Goal: Navigation & Orientation: Find specific page/section

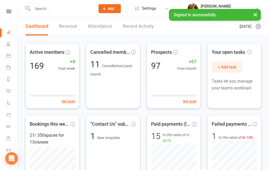
click at [11, 12] on link at bounding box center [8, 11] width 19 height 3
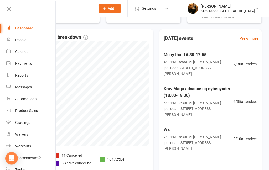
scroll to position [260, 0]
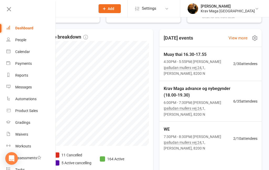
click at [174, 86] on span "Krav Maga advance og nybegynder (18.00-19.30)" at bounding box center [199, 91] width 70 height 13
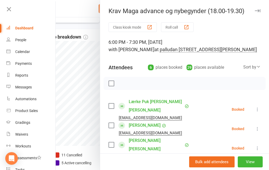
scroll to position [0, 0]
click at [57, 52] on div at bounding box center [163, 85] width 214 height 170
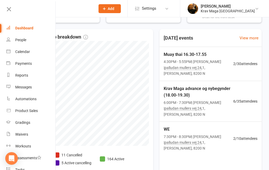
click at [16, 27] on div "Dashboard" at bounding box center [24, 28] width 18 height 4
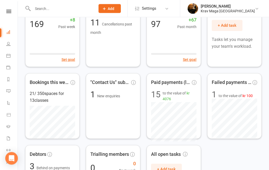
scroll to position [42, 0]
click at [8, 10] on icon at bounding box center [8, 11] width 5 height 3
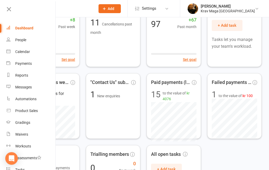
click at [23, 26] on div "Dashboard" at bounding box center [24, 28] width 18 height 4
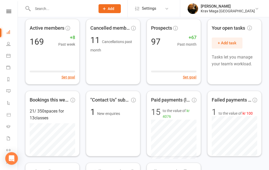
scroll to position [0, 0]
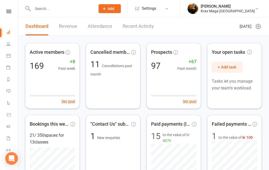
click at [67, 29] on link "Revenue" at bounding box center [68, 26] width 18 height 18
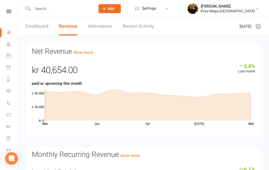
click at [10, 12] on icon at bounding box center [8, 11] width 5 height 3
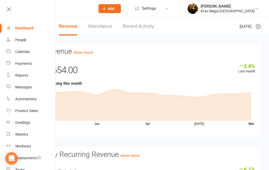
click at [20, 26] on link "Dashboard" at bounding box center [31, 28] width 50 height 12
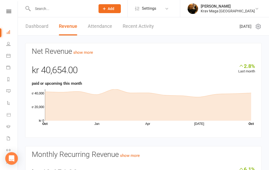
click at [36, 24] on link "Dashboard" at bounding box center [37, 26] width 23 height 18
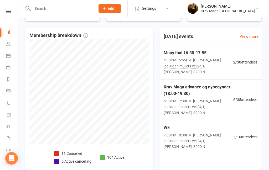
scroll to position [262, 0]
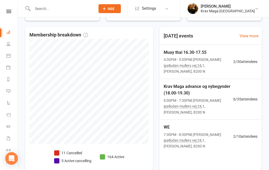
click at [9, 12] on icon at bounding box center [8, 11] width 5 height 3
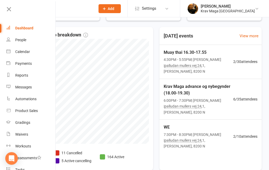
click at [26, 31] on link "Dashboard" at bounding box center [31, 28] width 50 height 12
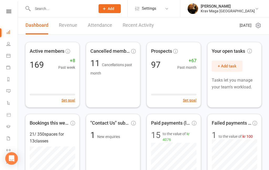
scroll to position [0, 0]
